Goal: Information Seeking & Learning: Compare options

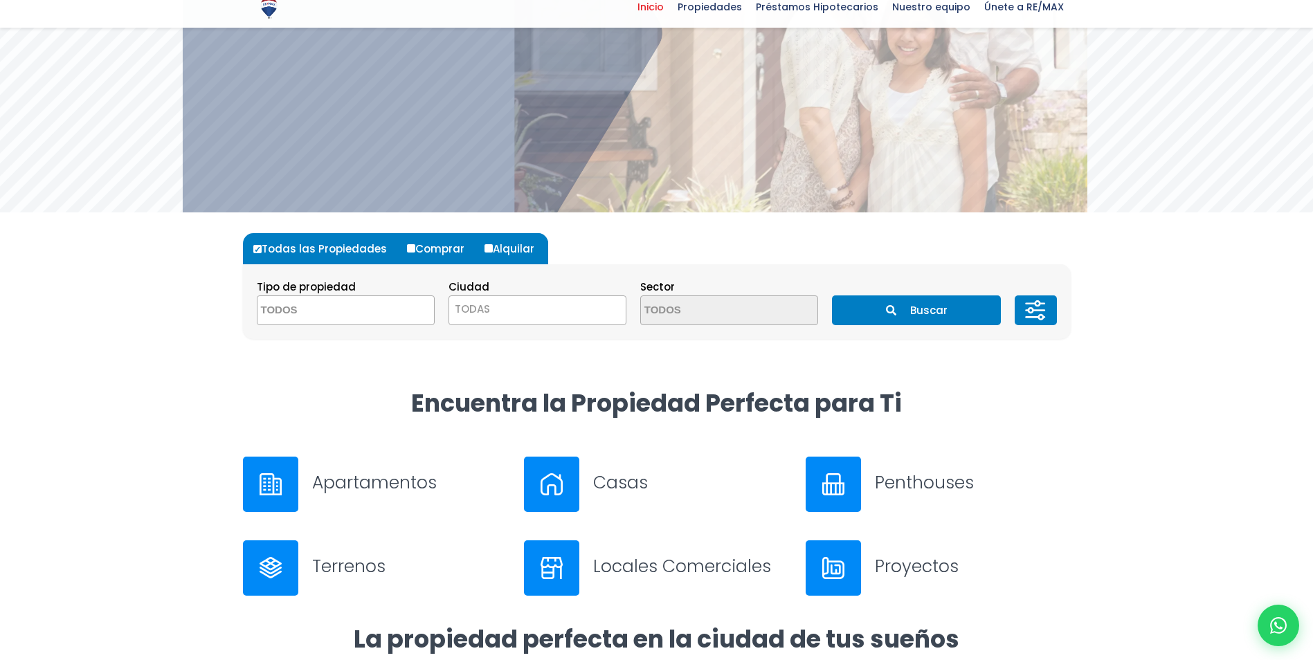
scroll to position [208, 0]
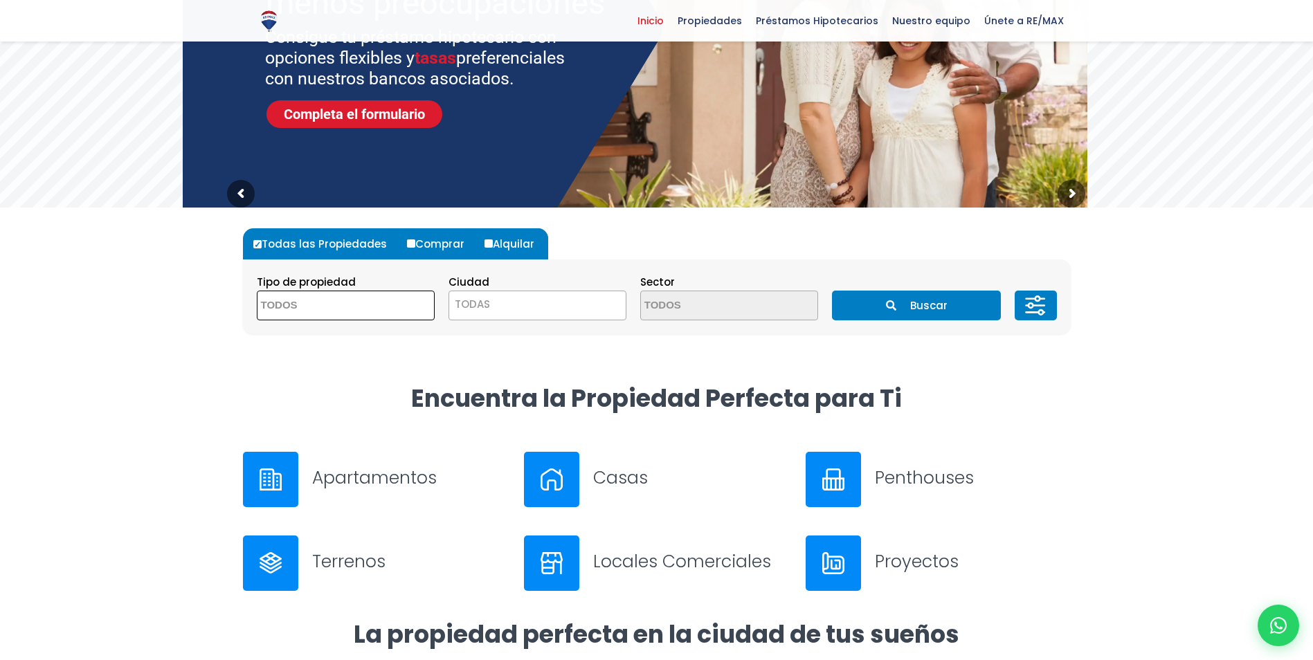
click at [332, 303] on textarea "Search" at bounding box center [324, 306] width 134 height 30
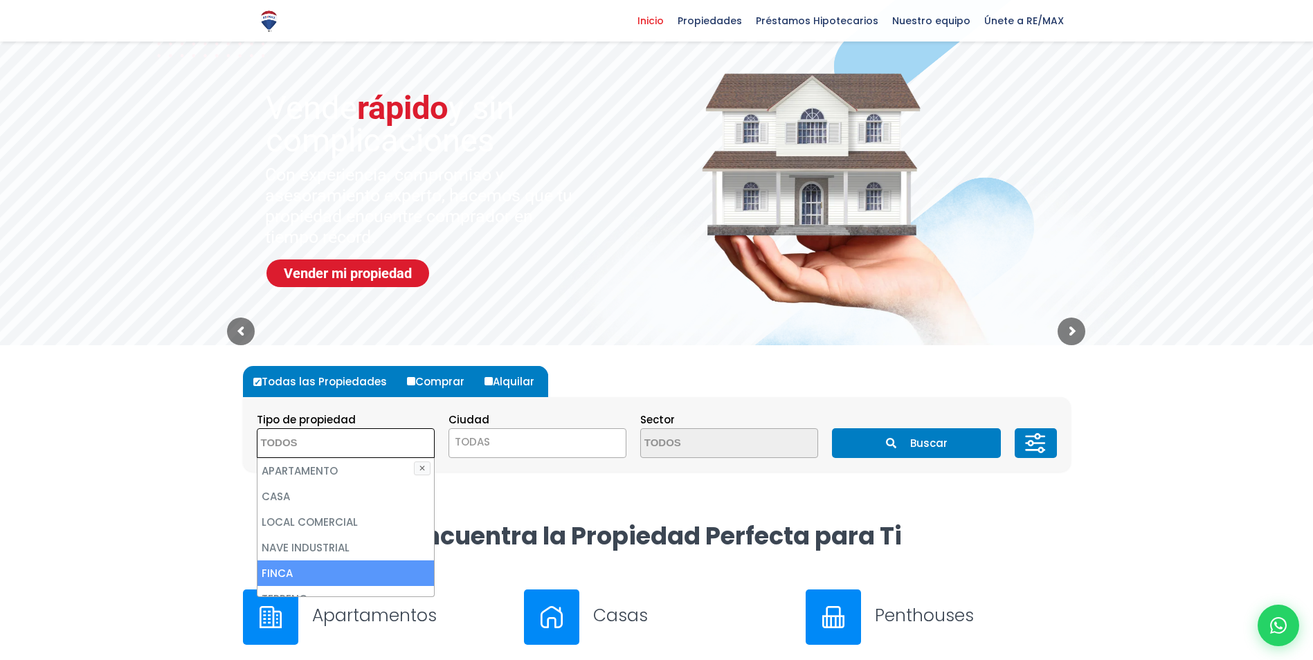
scroll to position [69, 0]
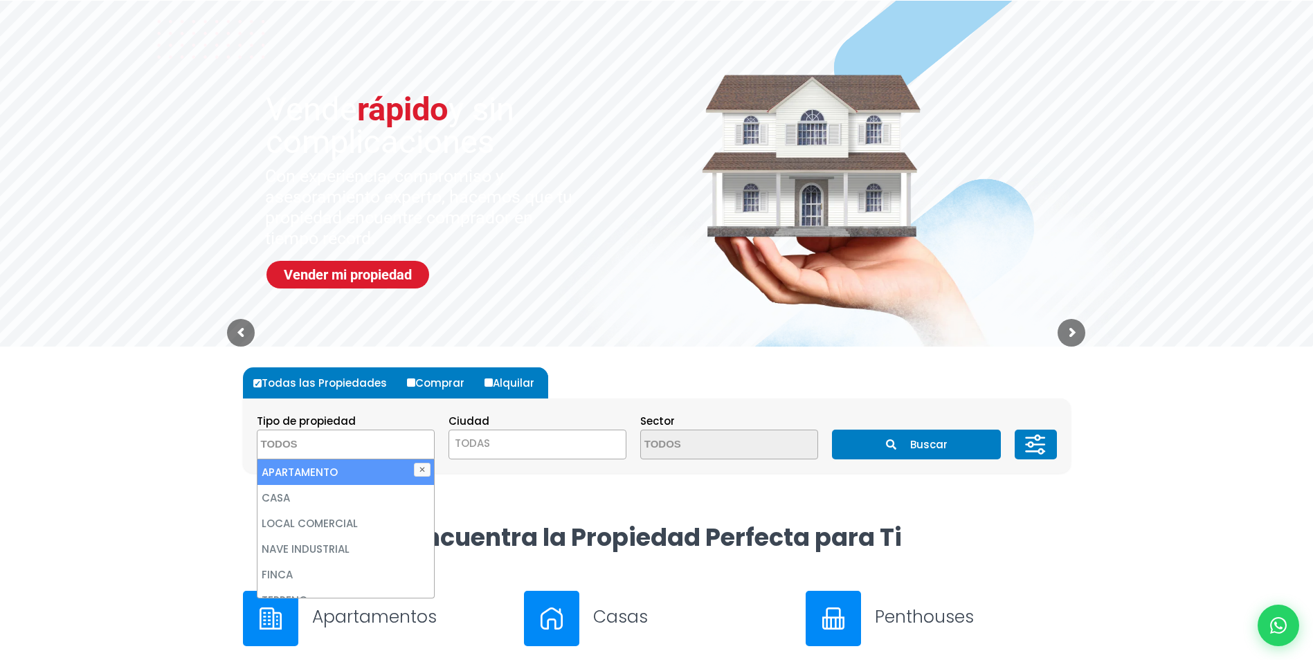
click at [347, 469] on li "APARTAMENTO" at bounding box center [345, 473] width 176 height 26
select select "apartment"
click at [482, 446] on span "TODAS" at bounding box center [472, 443] width 35 height 15
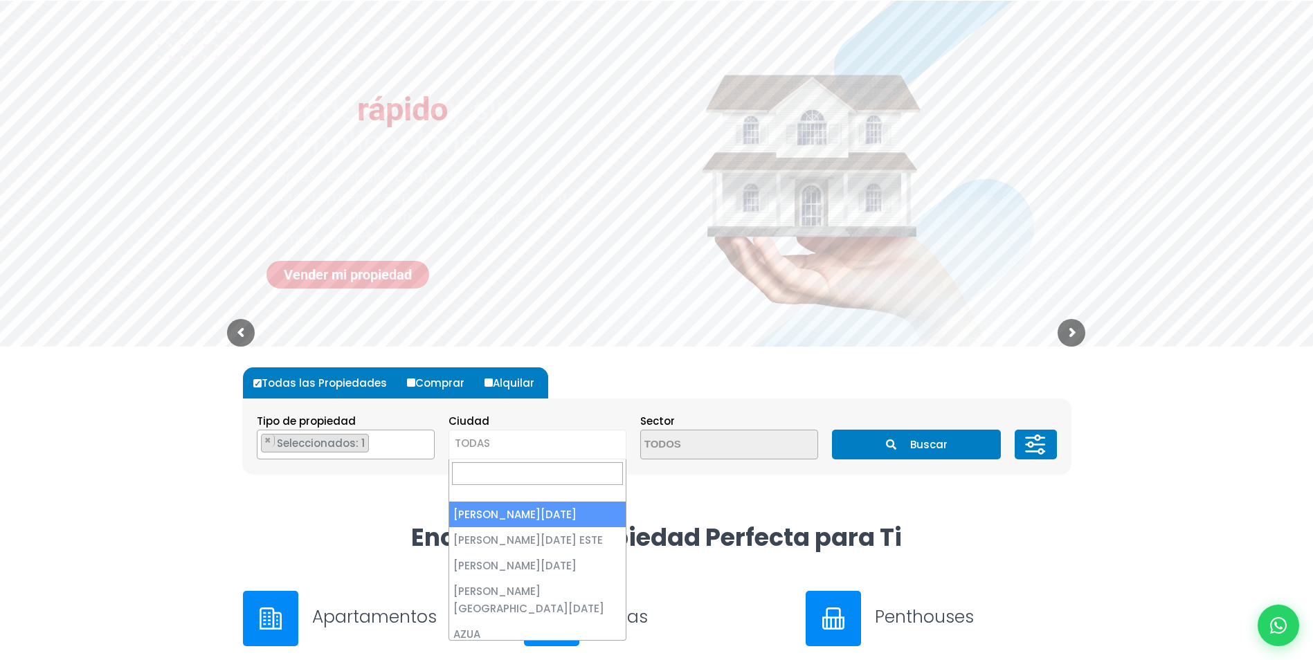
select select "1"
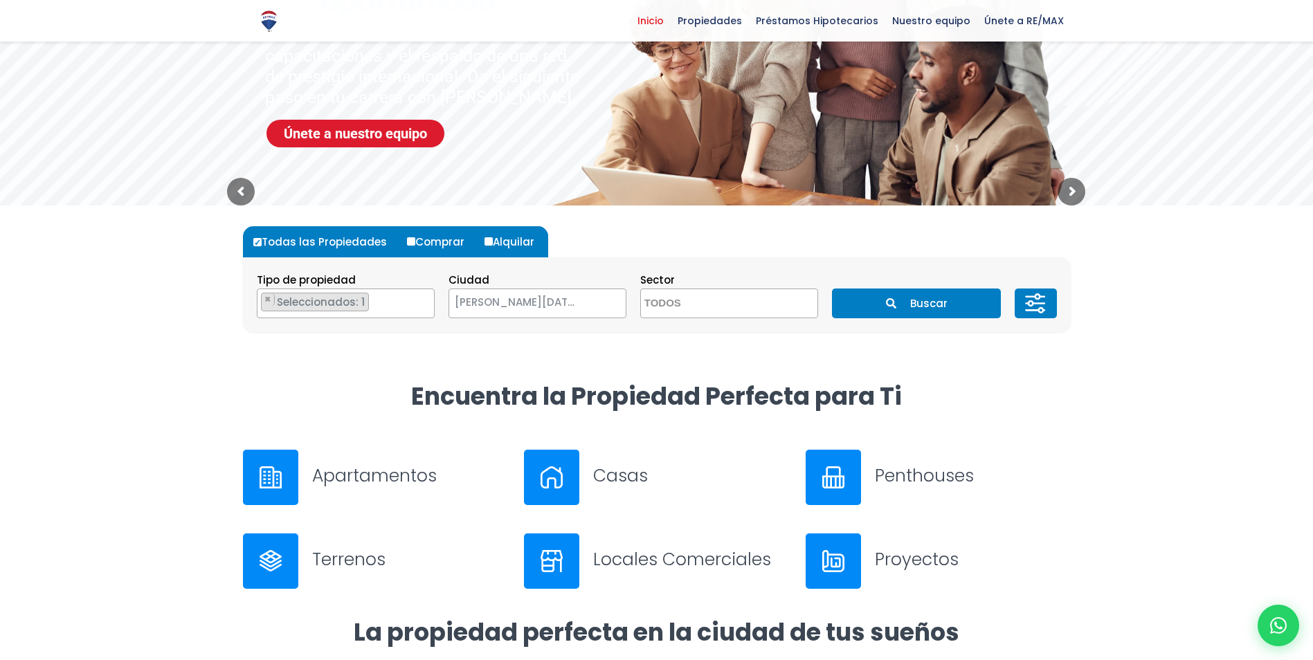
scroll to position [208, 0]
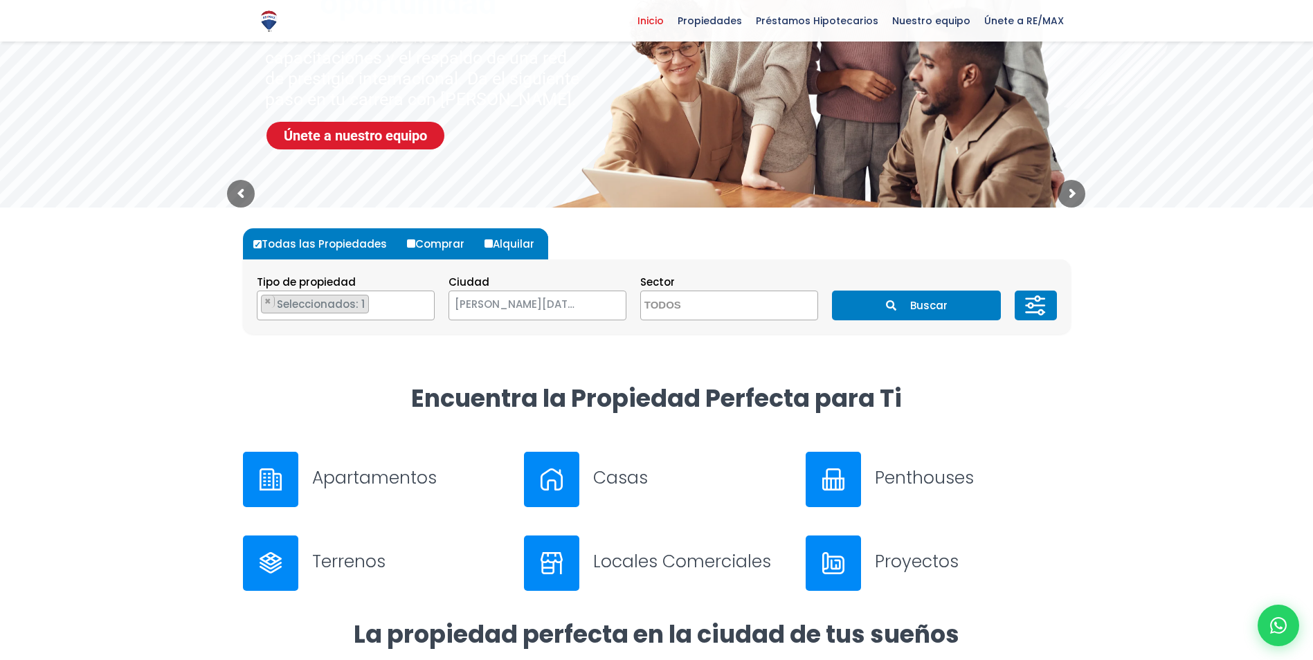
click at [973, 308] on button "Buscar" at bounding box center [916, 306] width 169 height 30
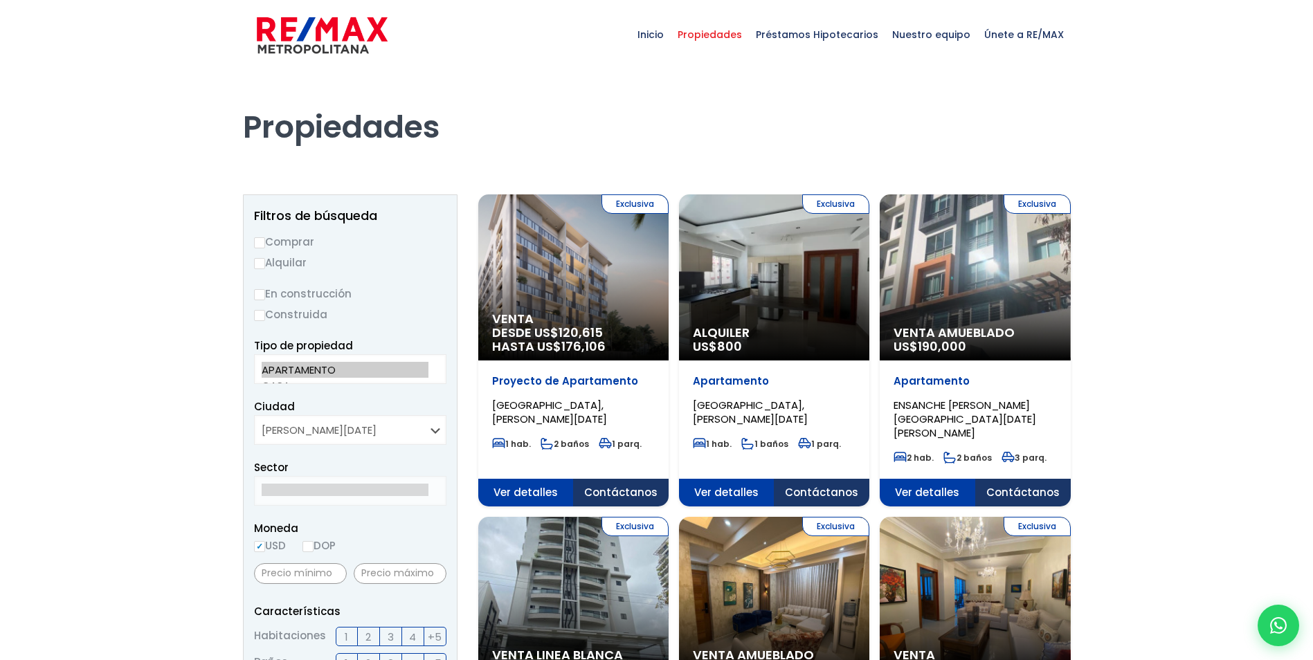
click at [488, 243] on div "Exclusiva Venta DESDE US$ 120,615 HASTA US$ 176,106" at bounding box center [573, 277] width 190 height 166
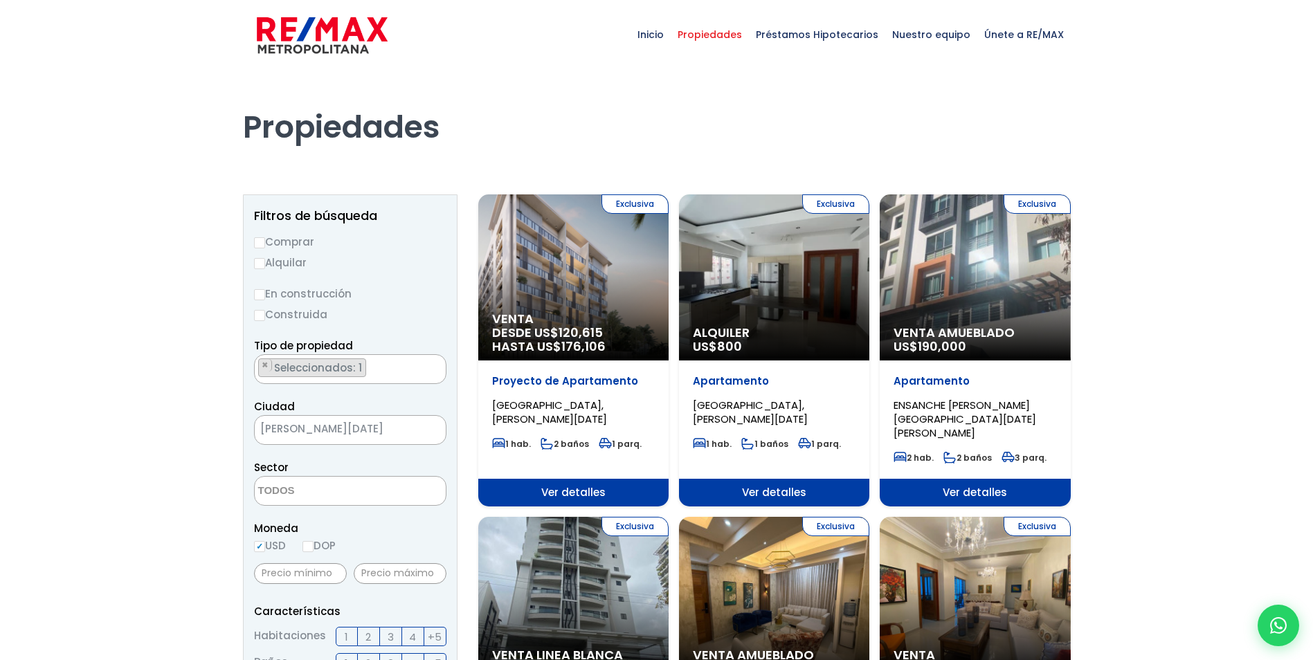
click at [257, 266] on input "Alquilar" at bounding box center [259, 263] width 11 height 11
radio input "true"
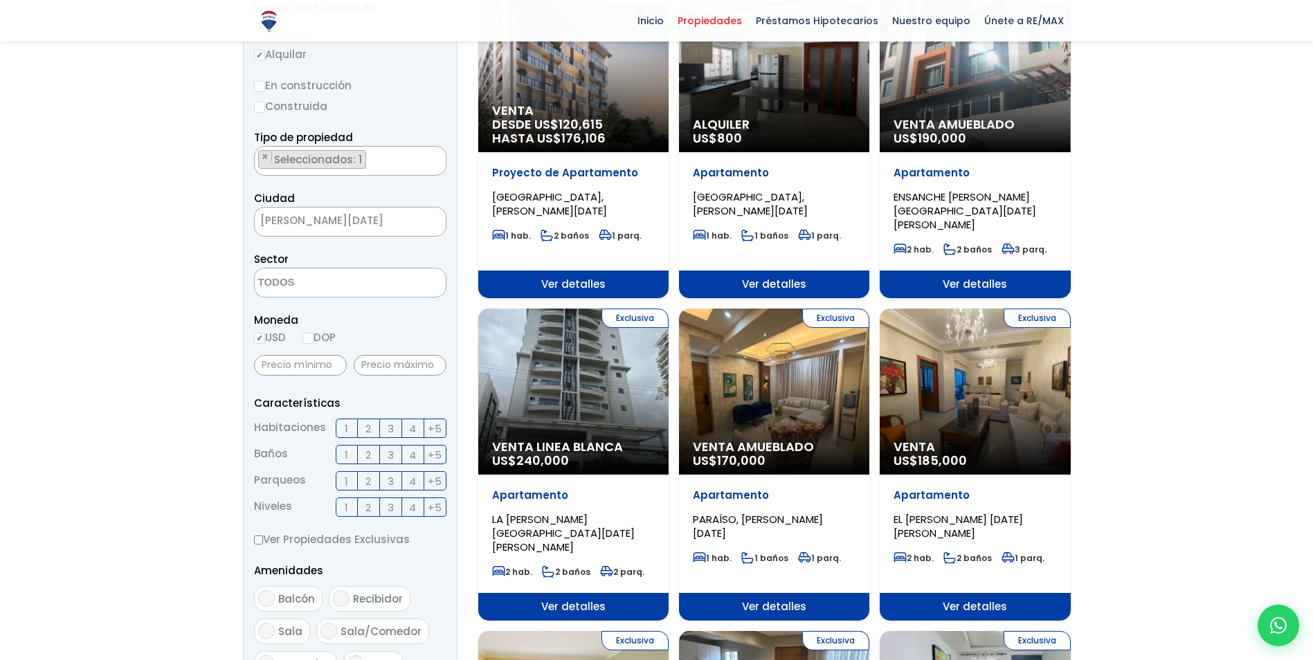
scroll to position [277, 0]
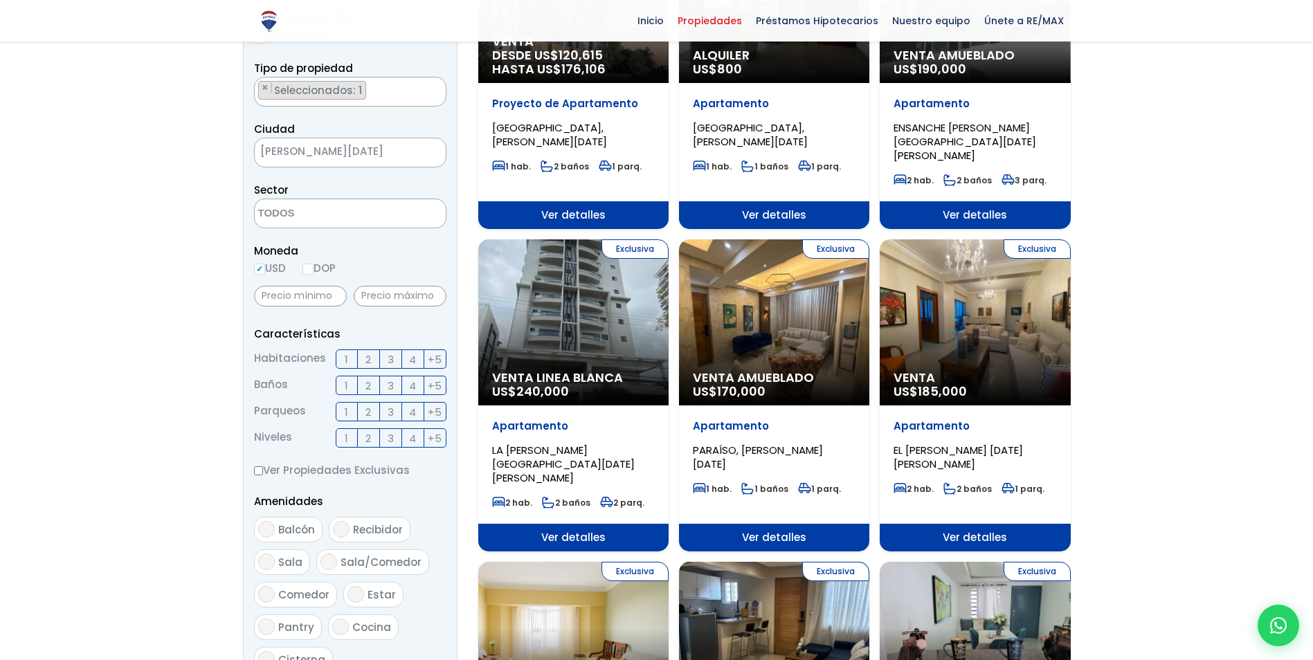
click at [349, 353] on label "1" at bounding box center [347, 358] width 22 height 19
click at [0, 0] on input "1" at bounding box center [0, 0] width 0 height 0
click at [381, 292] on input "text" at bounding box center [400, 296] width 93 height 21
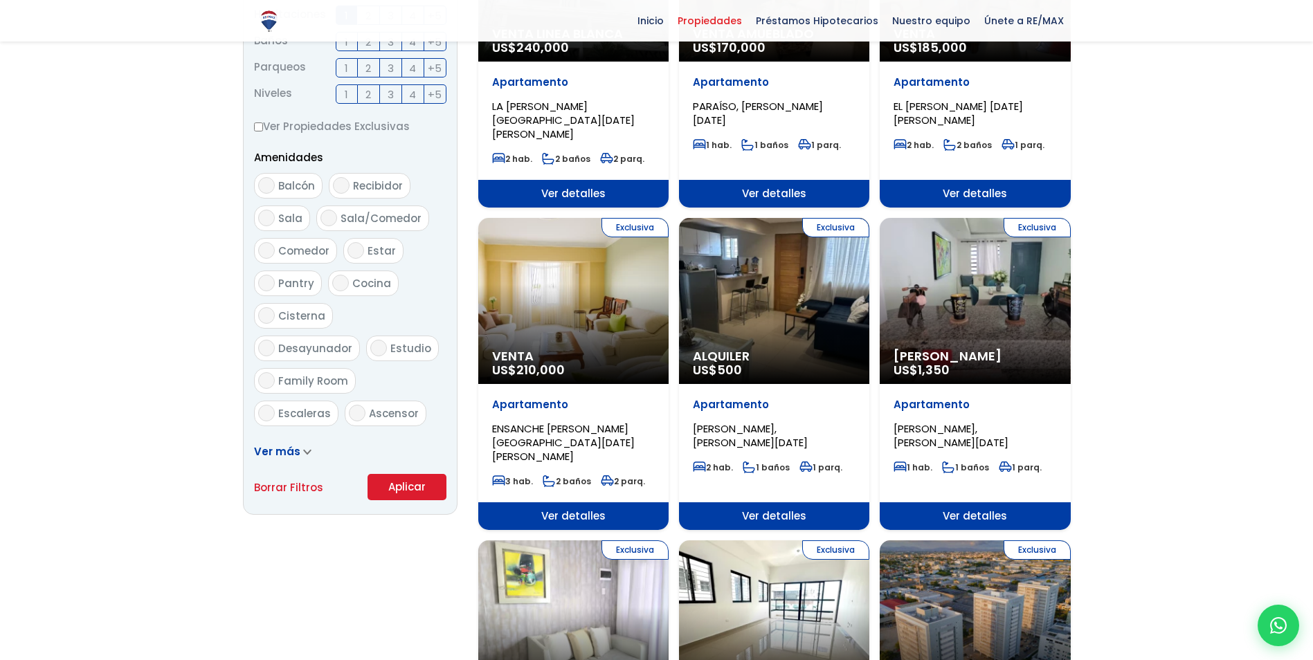
scroll to position [623, 0]
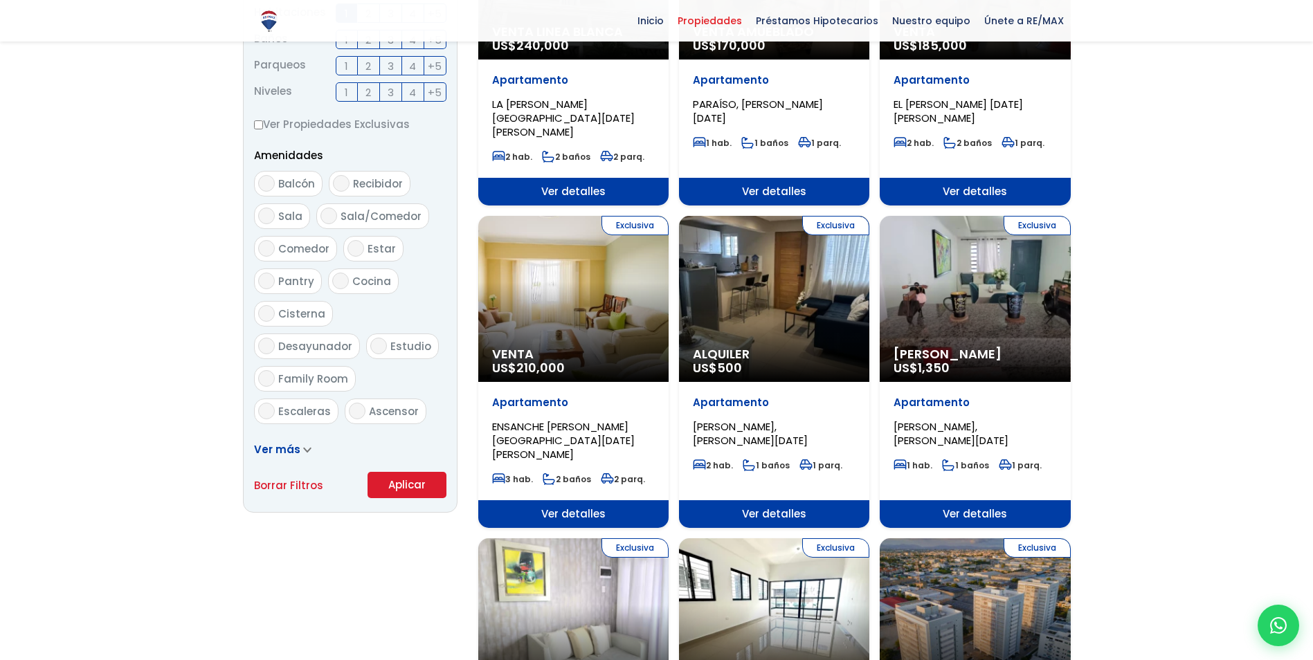
type input "20,000"
click at [424, 489] on button "Aplicar" at bounding box center [406, 485] width 79 height 26
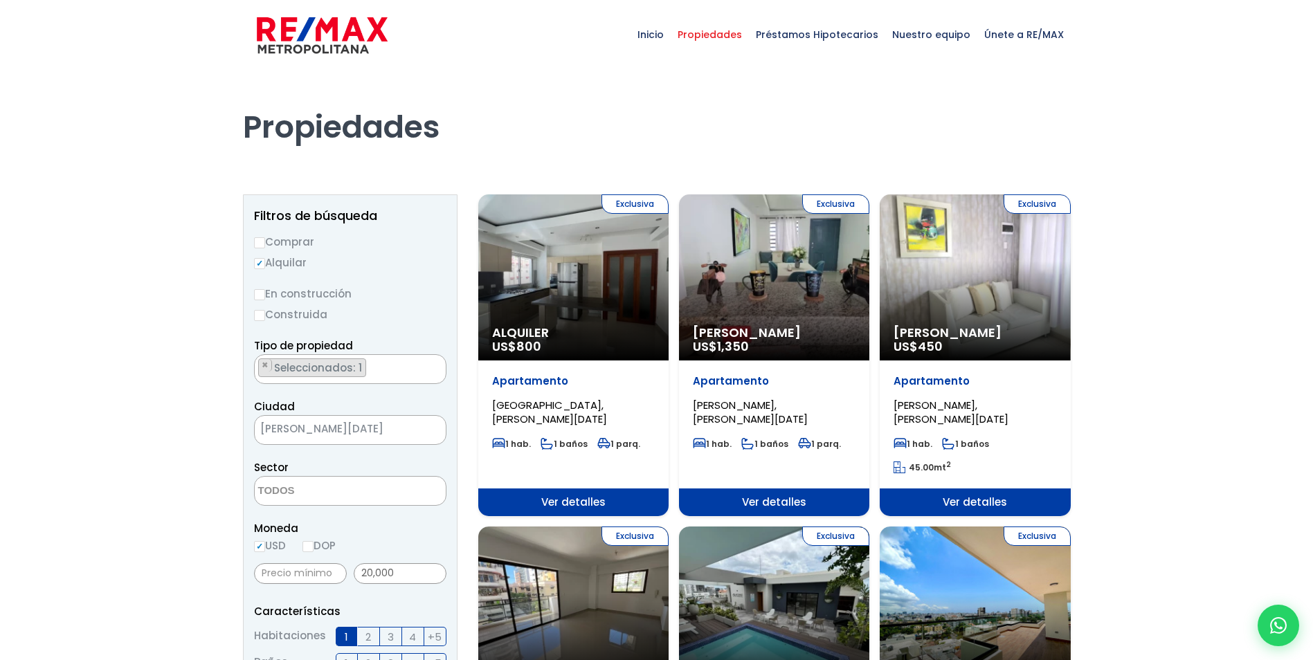
click at [259, 547] on input "USD" at bounding box center [259, 546] width 11 height 11
click at [313, 545] on input "DOP" at bounding box center [307, 546] width 11 height 11
radio input "true"
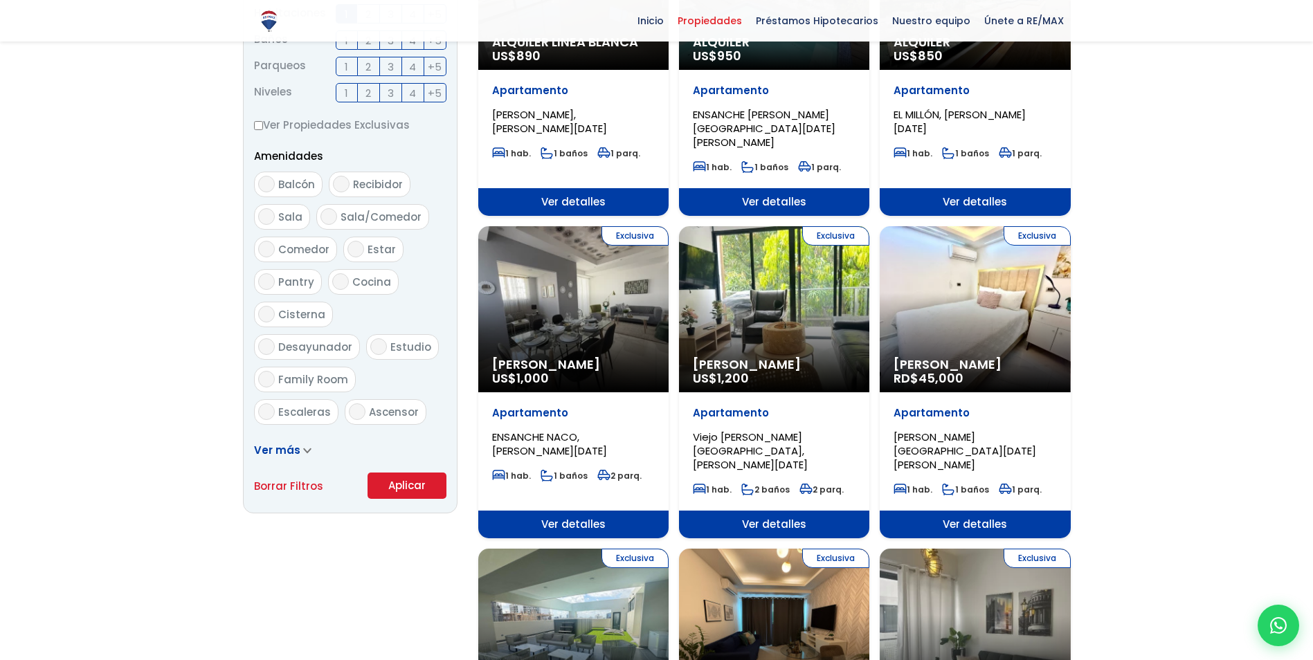
scroll to position [623, 0]
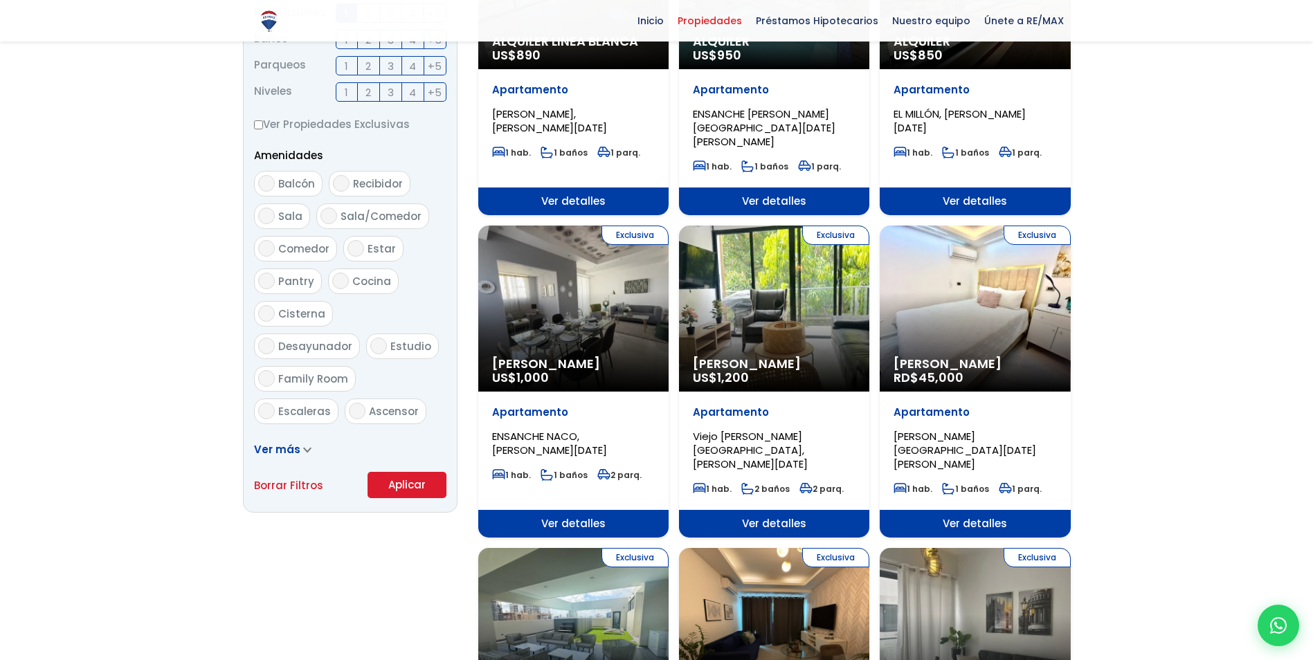
click at [396, 490] on button "Aplicar" at bounding box center [406, 485] width 79 height 26
